Goal: Task Accomplishment & Management: Complete application form

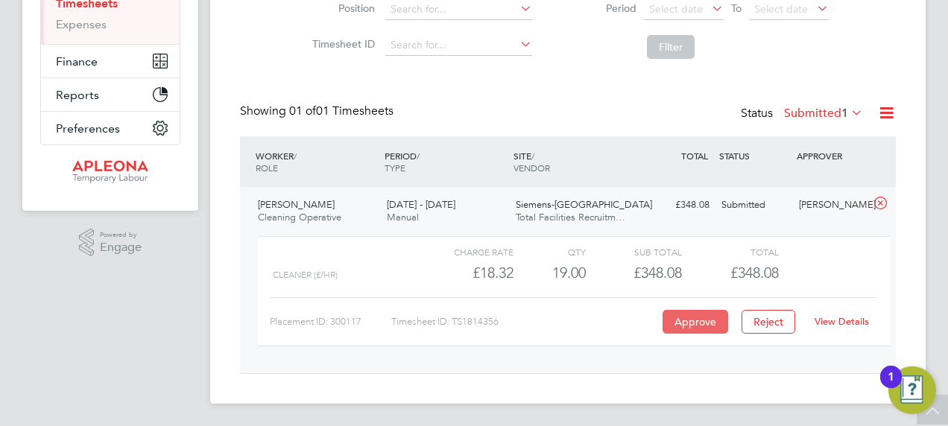
scroll to position [25, 145]
click at [696, 311] on button "Approve" at bounding box center [695, 322] width 66 height 24
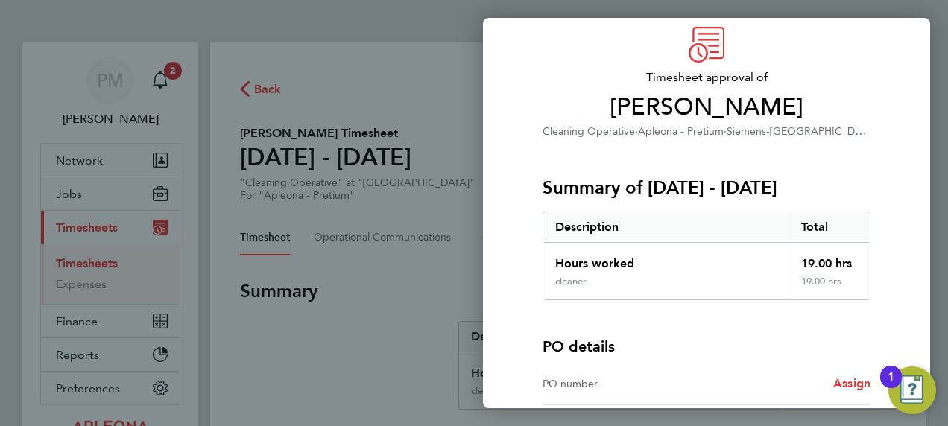
scroll to position [201, 0]
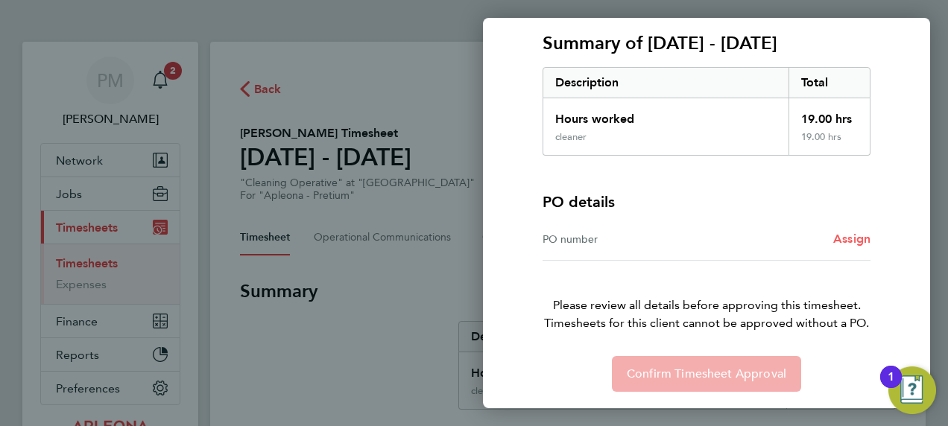
click at [841, 240] on span "Assign" at bounding box center [851, 239] width 37 height 14
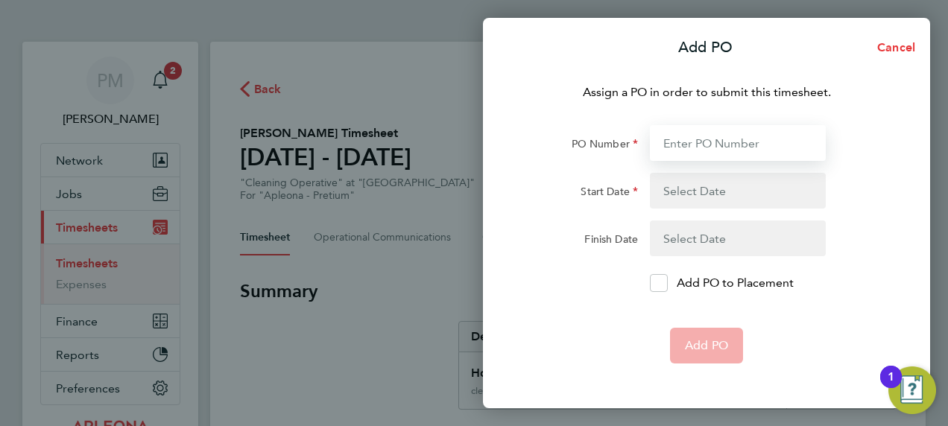
click at [690, 147] on input "PO Number" at bounding box center [738, 143] width 176 height 36
paste input "PO2523600"
type input "PO2523600"
type input "[DATE]"
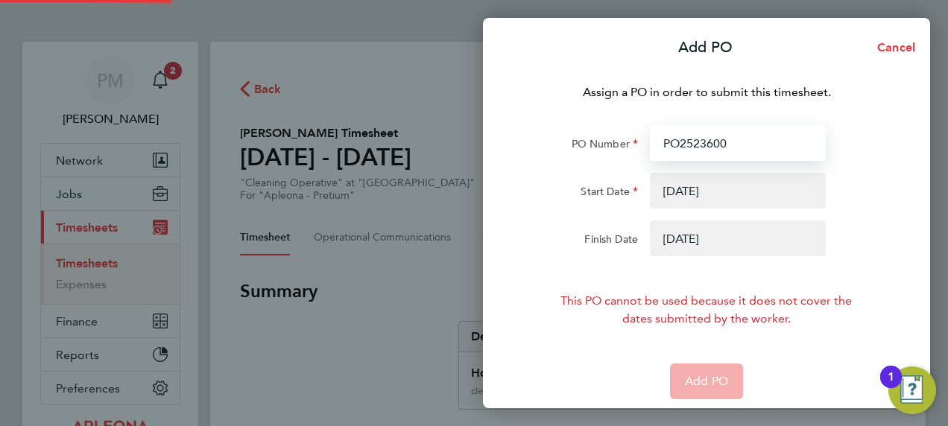
type input "PO2523600"
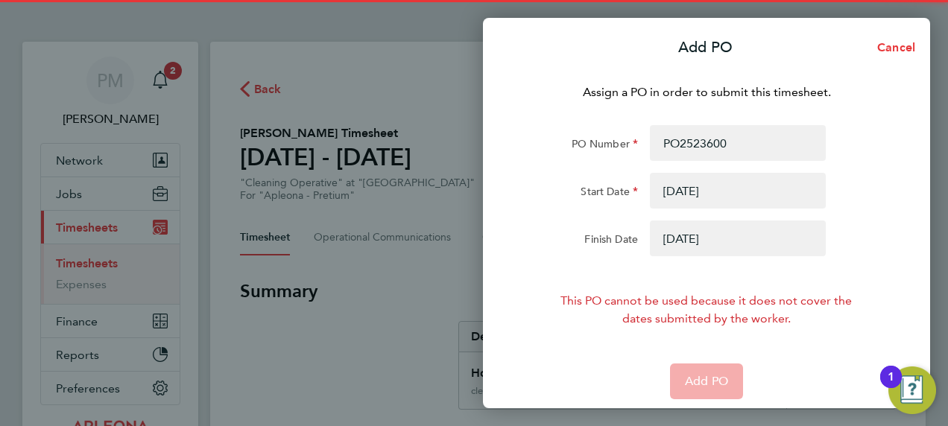
click at [675, 183] on button "button" at bounding box center [738, 191] width 176 height 36
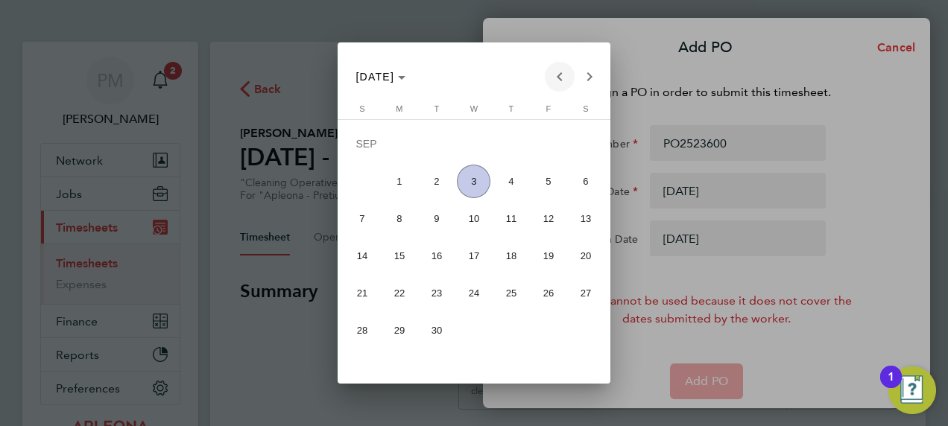
click at [554, 76] on span "Previous month" at bounding box center [560, 77] width 30 height 30
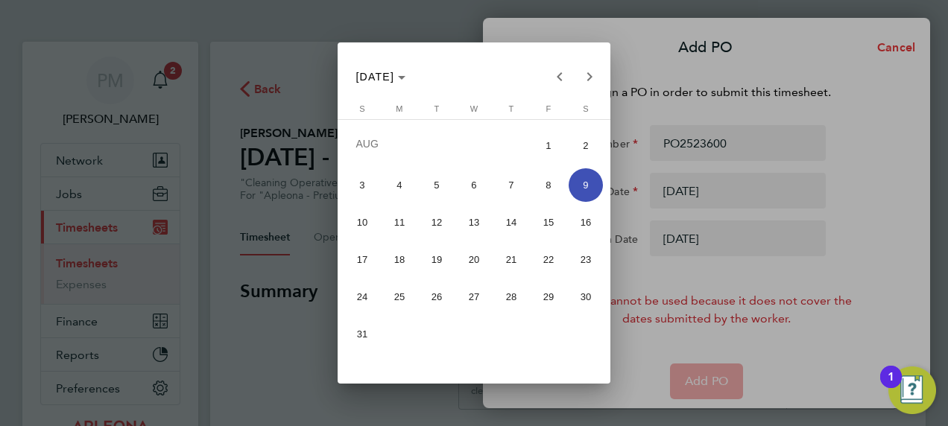
click at [583, 256] on span "23" at bounding box center [585, 260] width 34 height 34
type input "[DATE]"
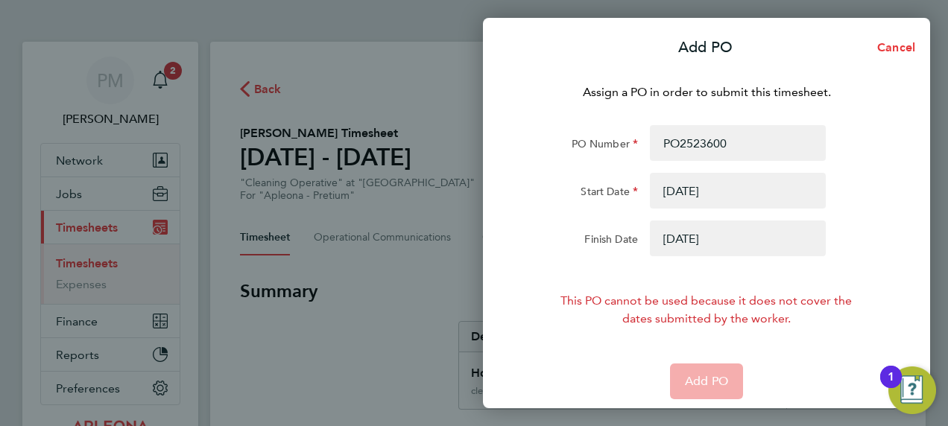
click at [732, 239] on button "button" at bounding box center [738, 239] width 176 height 36
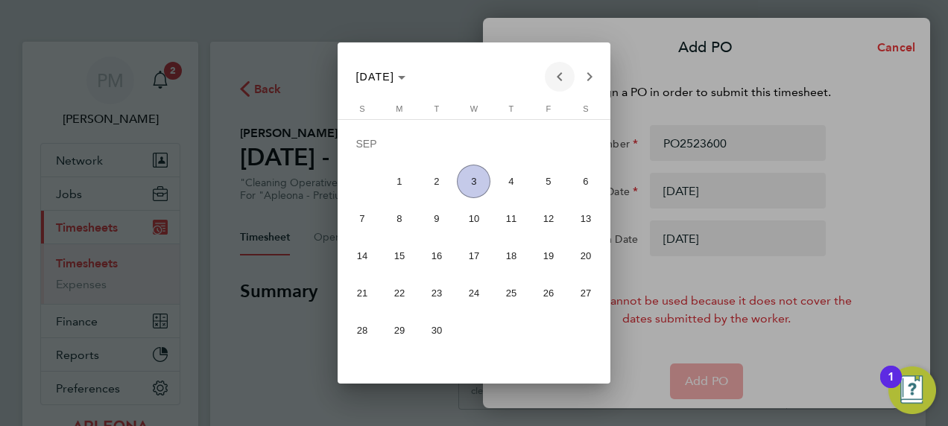
click at [559, 70] on span "Previous month" at bounding box center [560, 77] width 30 height 30
click at [554, 300] on span "29" at bounding box center [548, 297] width 34 height 34
type input "[DATE]"
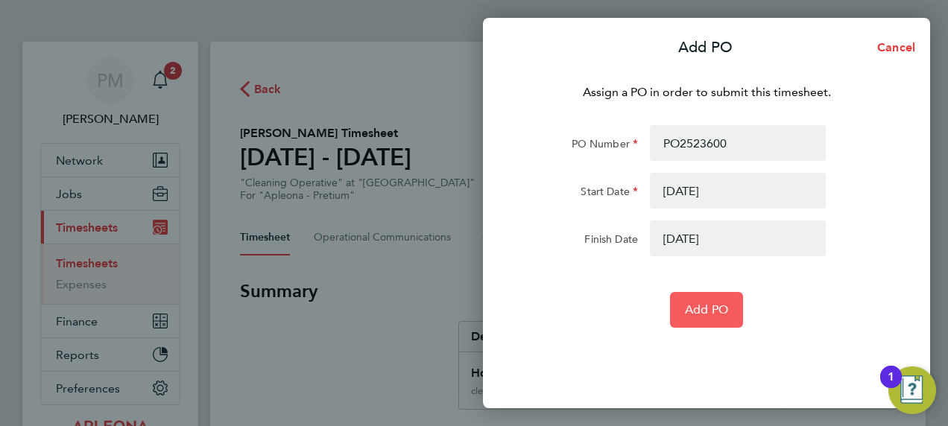
click at [705, 308] on span "Add PO" at bounding box center [706, 309] width 43 height 15
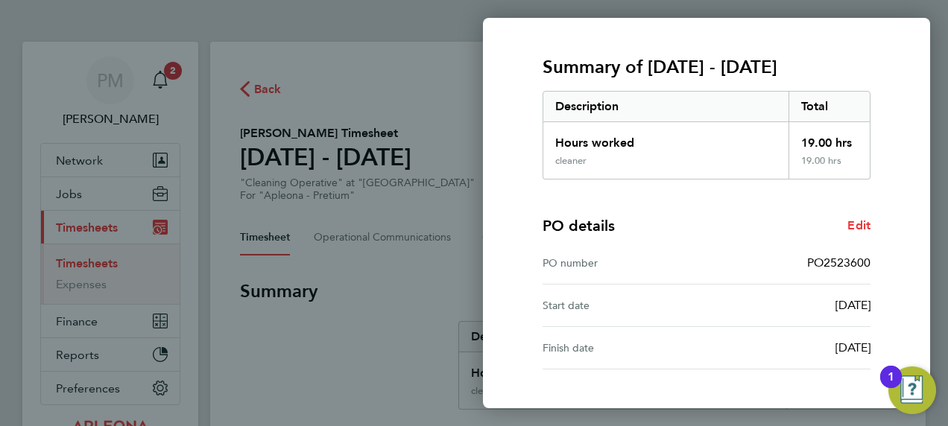
scroll to position [286, 0]
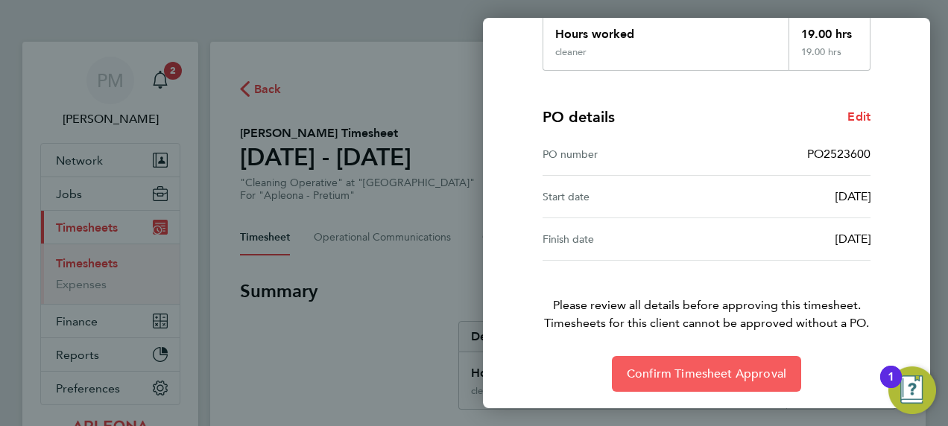
click at [671, 373] on span "Confirm Timesheet Approval" at bounding box center [705, 374] width 159 height 15
